Goal: Navigation & Orientation: Find specific page/section

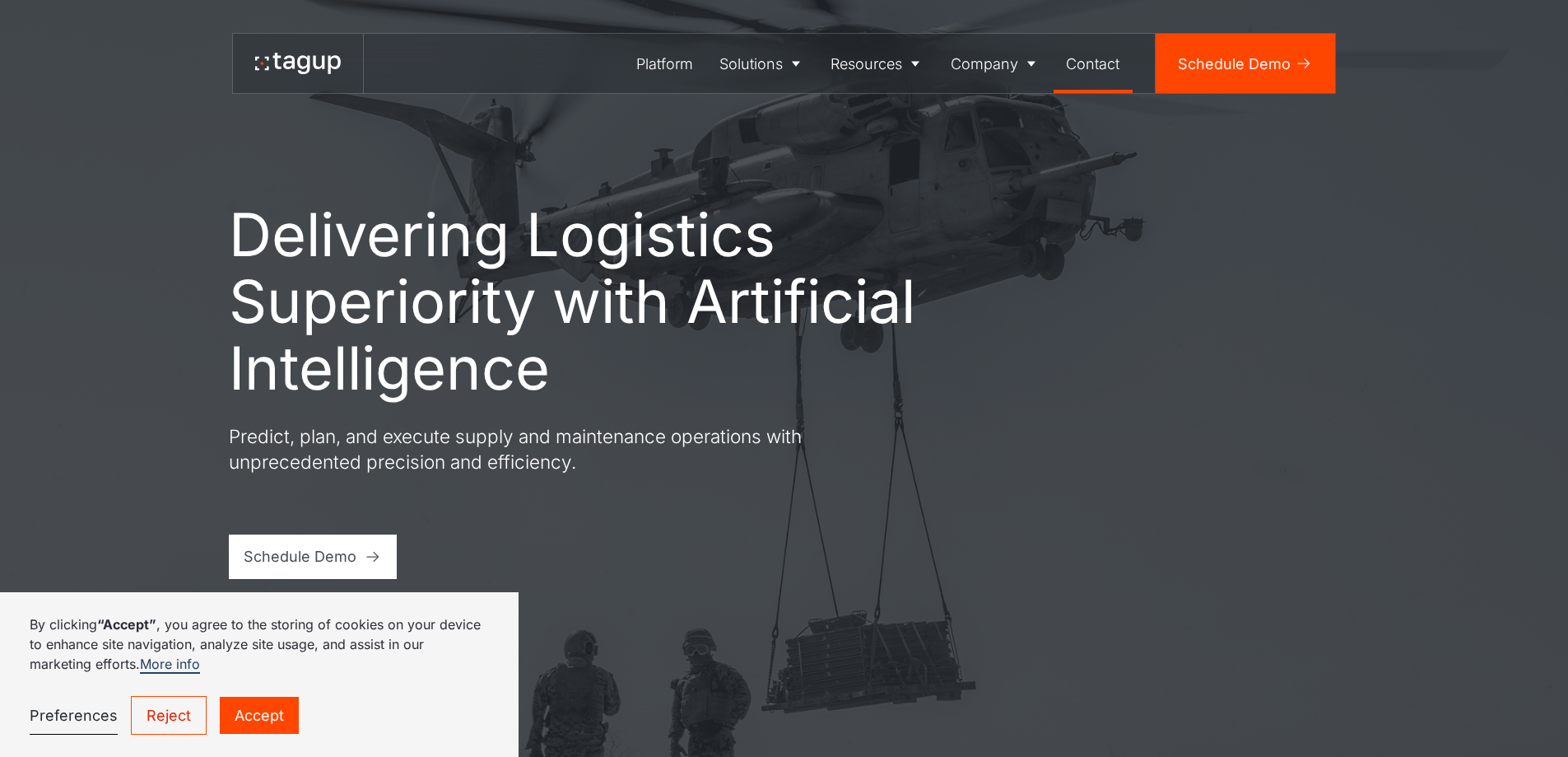
click at [1105, 58] on div "Contact" at bounding box center [1093, 63] width 53 height 22
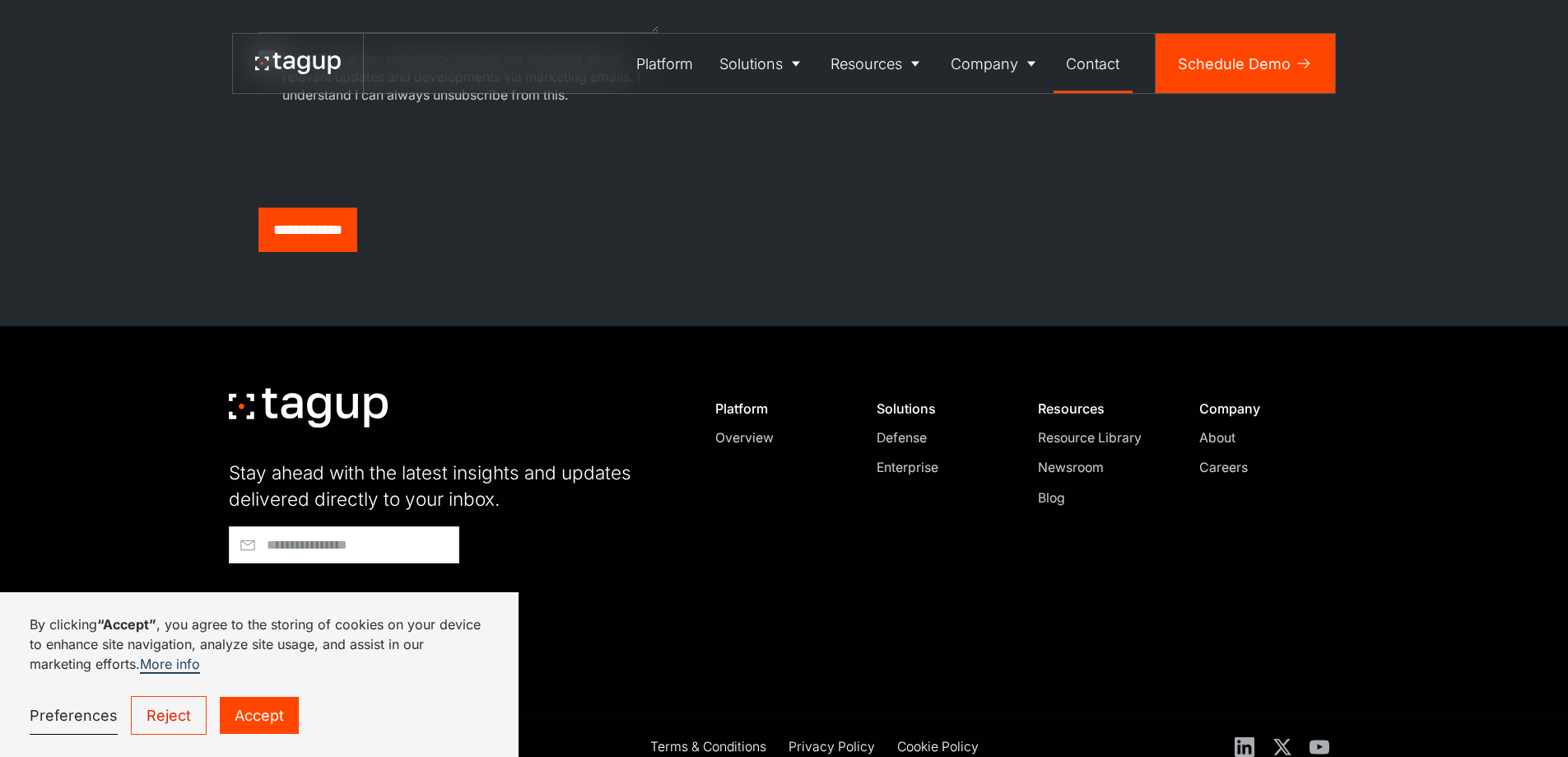
scroll to position [1014, 0]
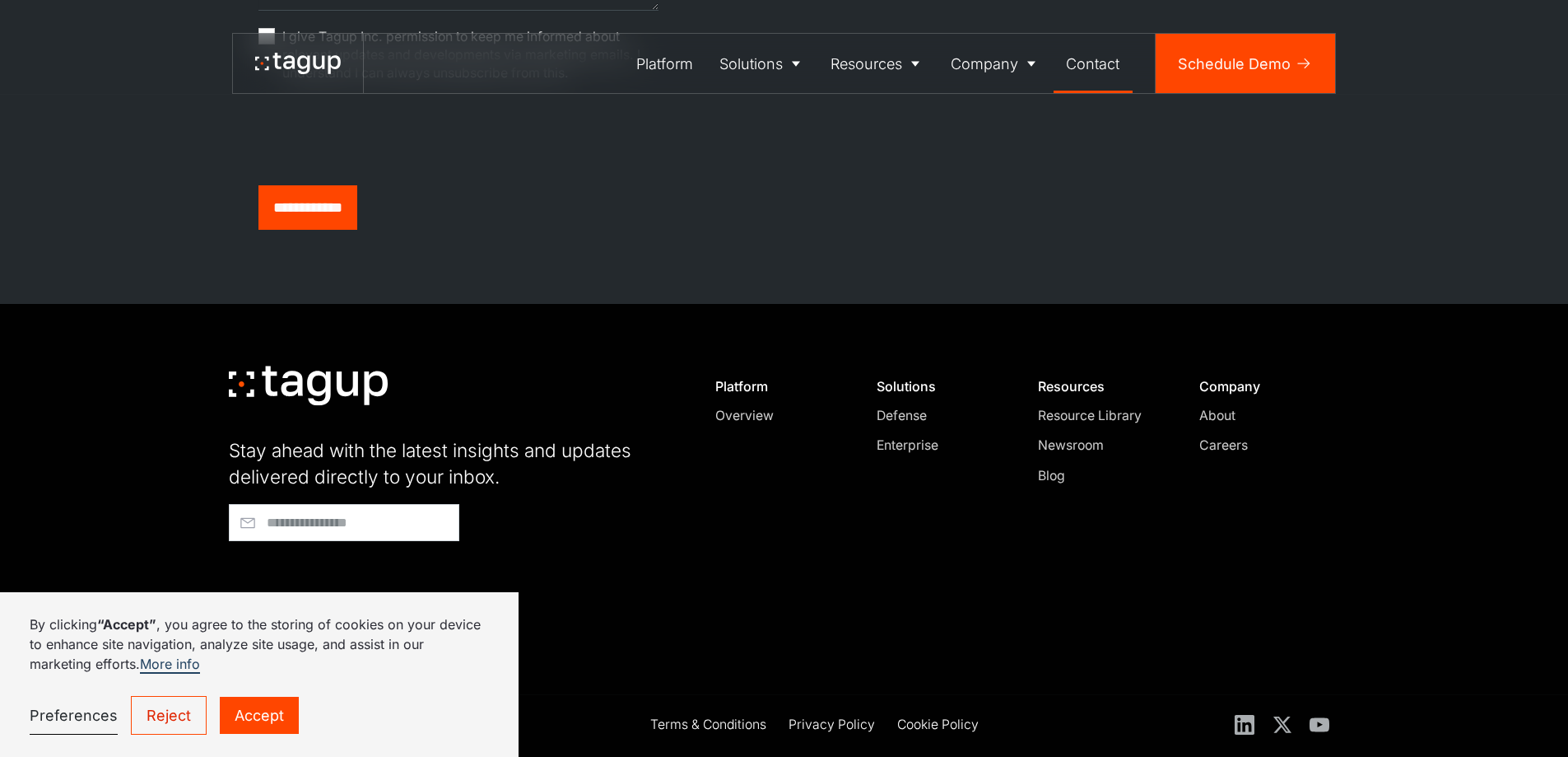
click at [1208, 414] on div "About" at bounding box center [1262, 416] width 125 height 20
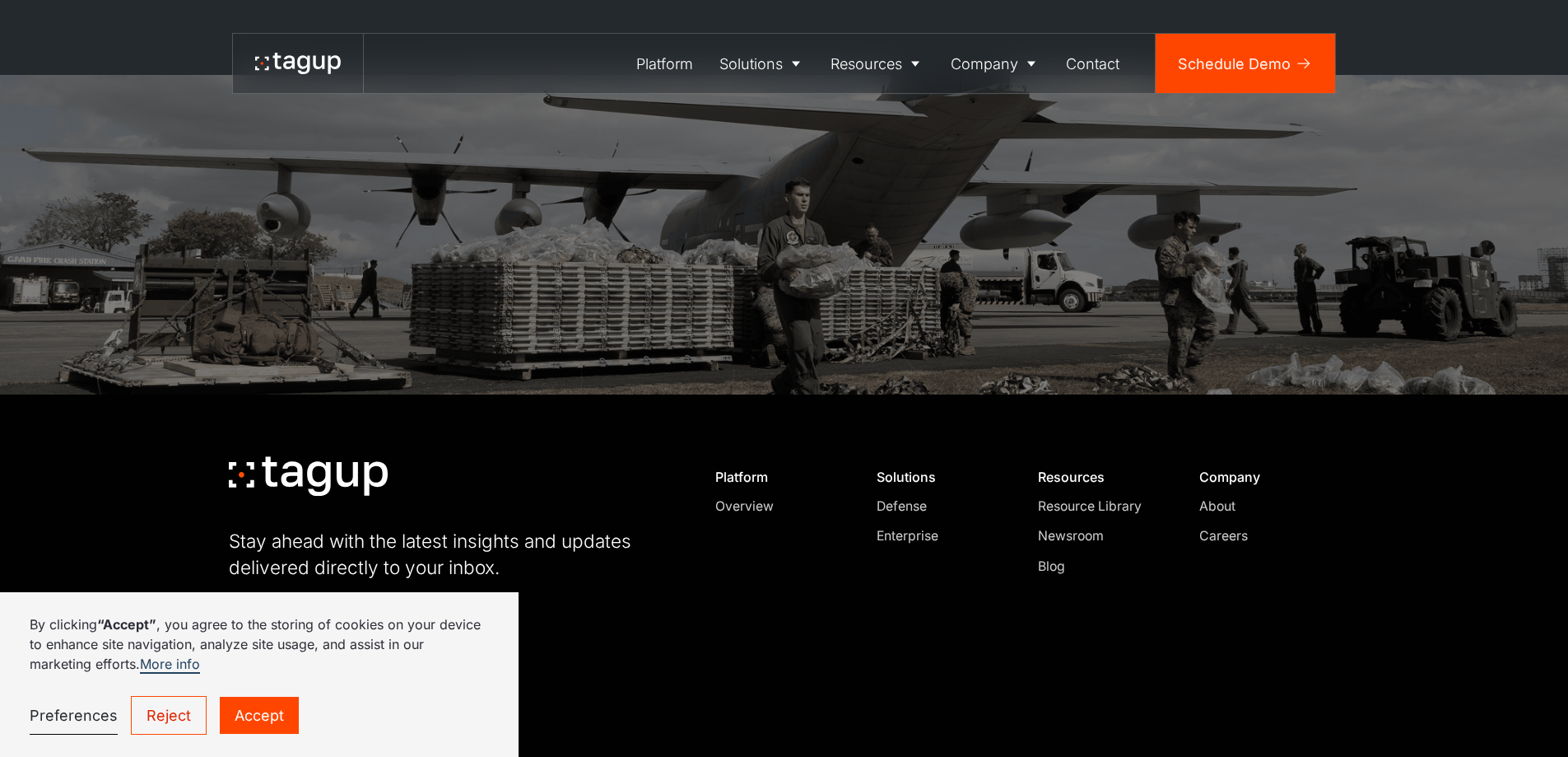
scroll to position [5196, 0]
click at [1218, 525] on div "Careers" at bounding box center [1262, 535] width 125 height 20
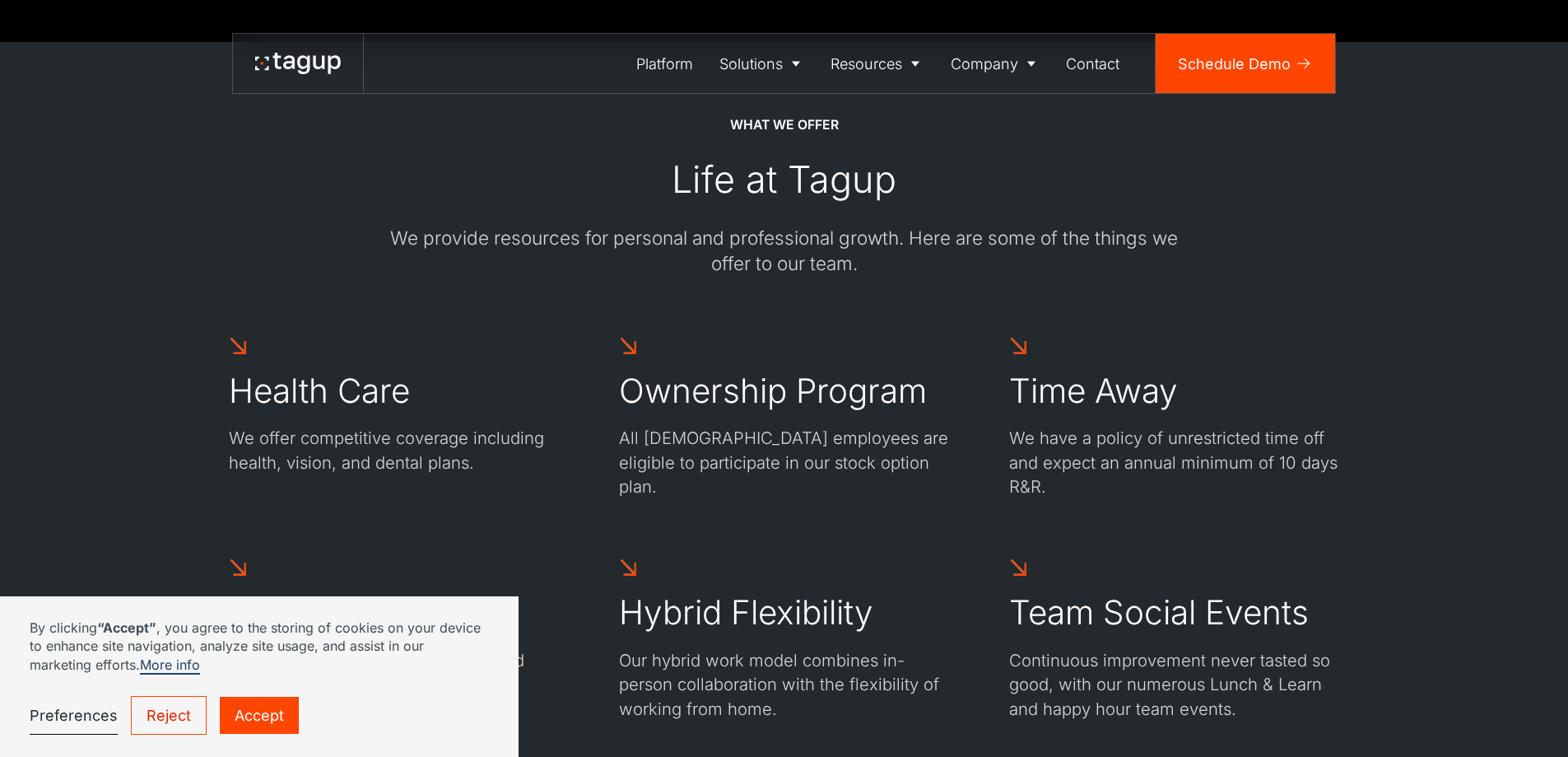
scroll to position [2224, 0]
